Goal: Transaction & Acquisition: Obtain resource

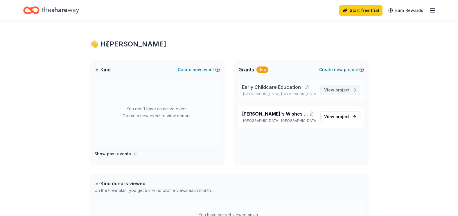
click at [333, 89] on span "View project" at bounding box center [337, 90] width 26 height 7
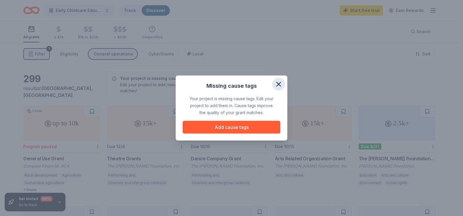
click at [278, 85] on icon "button" at bounding box center [278, 84] width 4 height 4
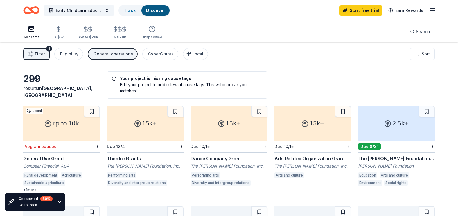
click at [397, 158] on div "The [PERSON_NAME] Foundation Grant" at bounding box center [396, 158] width 77 height 7
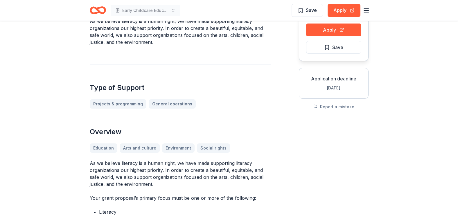
scroll to position [58, 0]
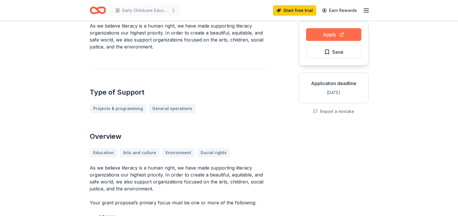
click at [329, 32] on button "Apply" at bounding box center [333, 34] width 55 height 13
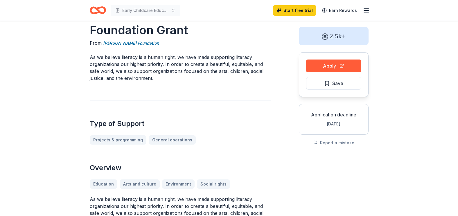
scroll to position [0, 0]
